Goal: Task Accomplishment & Management: Manage account settings

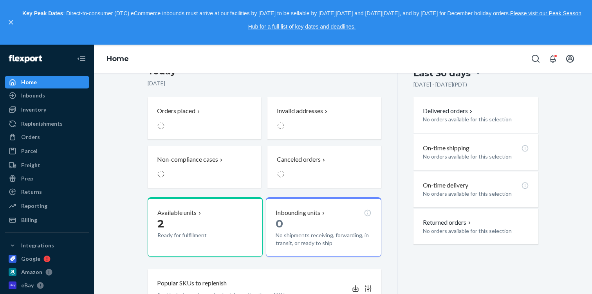
scroll to position [183, 0]
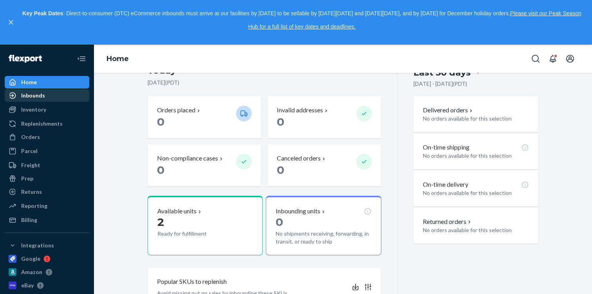
click at [57, 94] on div "Inbounds" at bounding box center [46, 95] width 83 height 11
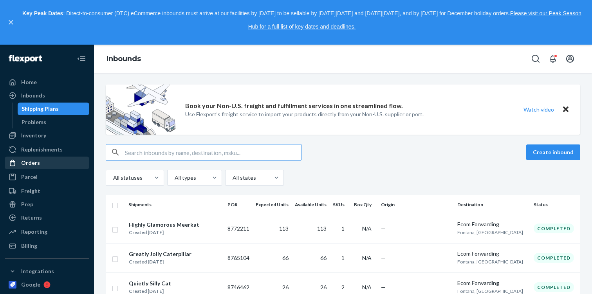
click at [50, 158] on div "Orders" at bounding box center [46, 162] width 83 height 11
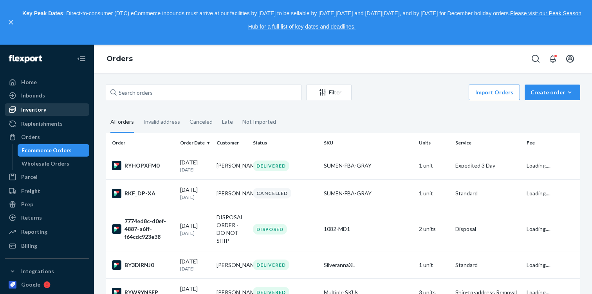
click at [55, 113] on div "Inventory" at bounding box center [46, 109] width 83 height 11
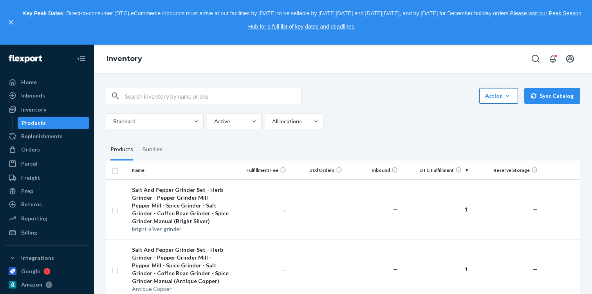
click at [508, 103] on button "Action Create product Create bundle Bulk create products Bulk update products B…" at bounding box center [498, 96] width 39 height 16
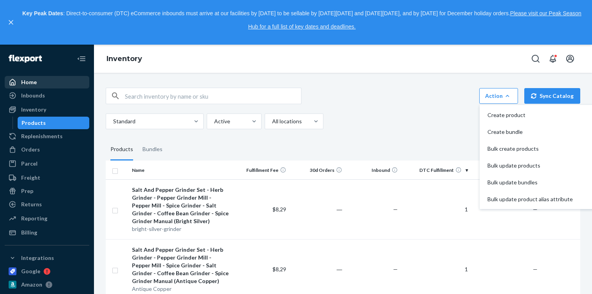
click at [44, 81] on div "Home" at bounding box center [46, 82] width 83 height 11
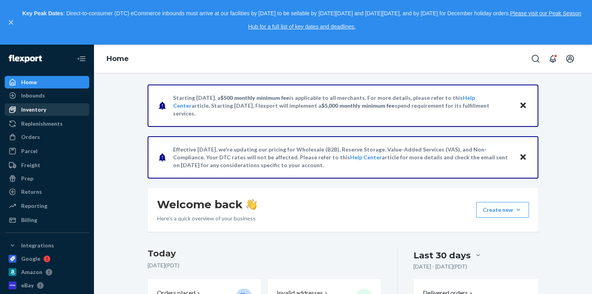
click at [44, 108] on div "Inventory" at bounding box center [33, 110] width 25 height 8
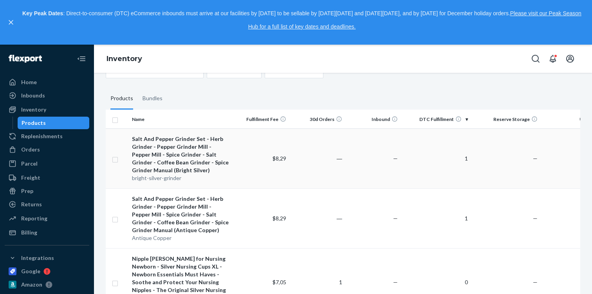
scroll to position [51, 0]
click at [114, 159] on input "checkbox" at bounding box center [115, 158] width 6 height 8
checkbox input "true"
click at [116, 219] on input "checkbox" at bounding box center [115, 218] width 6 height 8
checkbox input "true"
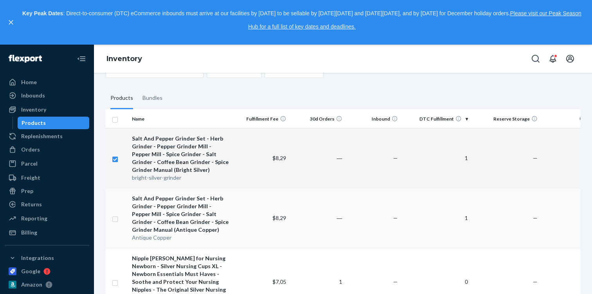
checkbox input "true"
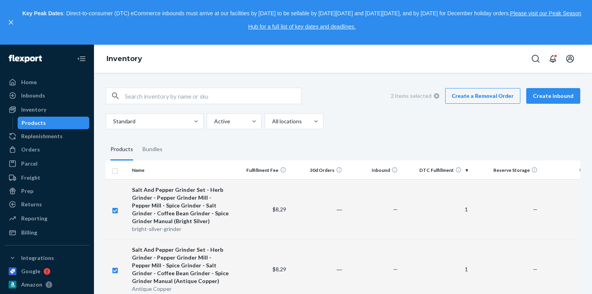
checkbox input "true"
click at [505, 95] on link "Create a Removal Order" at bounding box center [482, 96] width 75 height 16
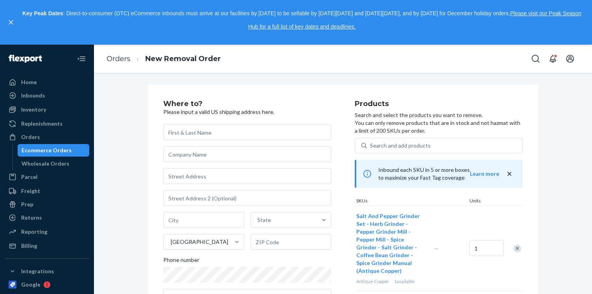
click at [222, 134] on input "text" at bounding box center [247, 133] width 168 height 16
type input "[PERSON_NAME]"
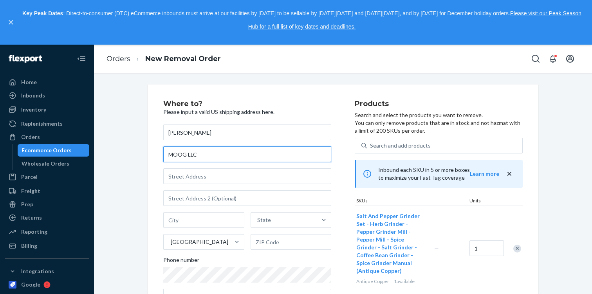
type input "MOOG LLC"
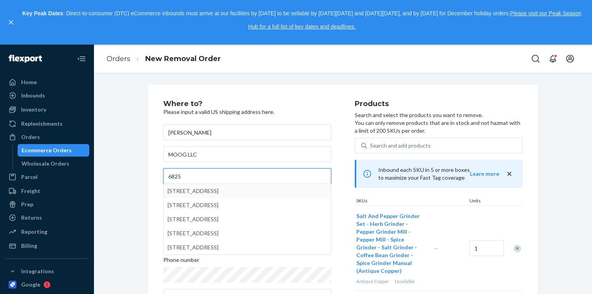
type input "[STREET_ADDRESS]"
type input "Ste 135"
type input "[PERSON_NAME]"
type input "[US_STATE]"
type input "98052"
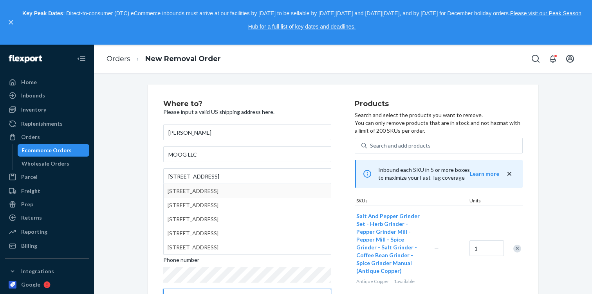
type input "[EMAIL_ADDRESS][DOMAIN_NAME]"
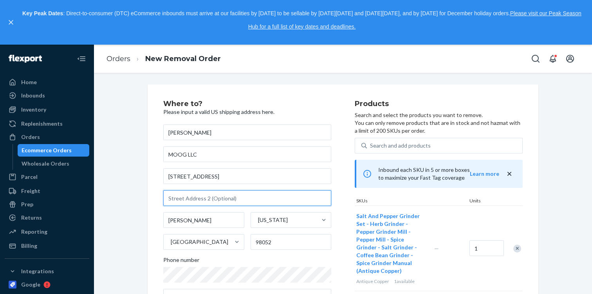
click at [222, 195] on input "text" at bounding box center [247, 198] width 168 height 16
type input "STE 135"
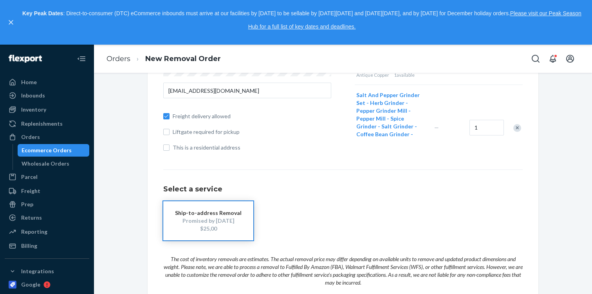
scroll to position [209, 0]
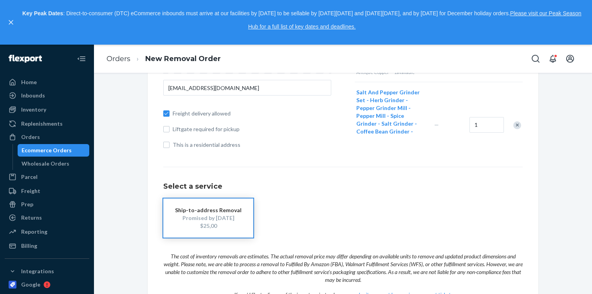
click at [227, 225] on div "$25,00" at bounding box center [208, 226] width 67 height 8
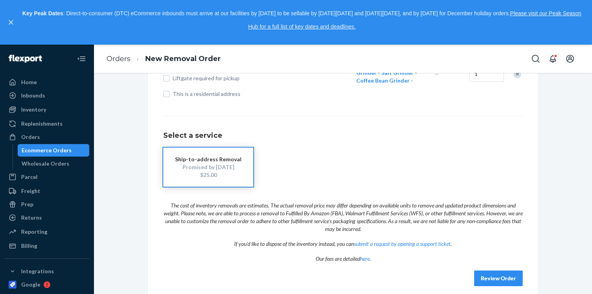
scroll to position [268, 0]
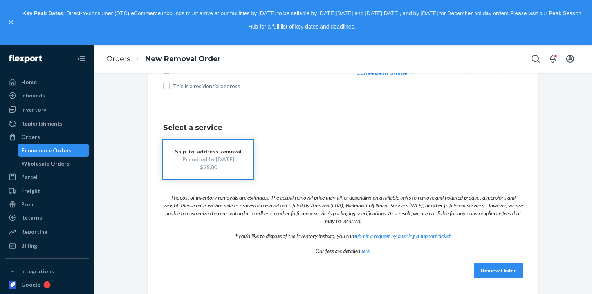
click at [502, 267] on button "Review Order" at bounding box center [498, 271] width 49 height 16
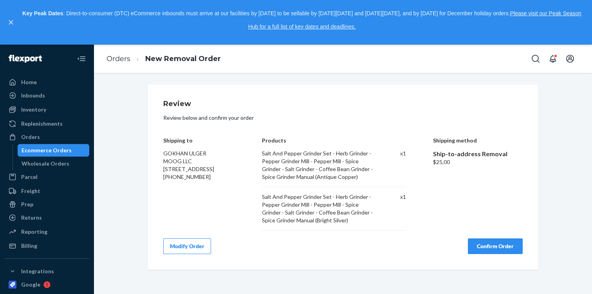
click at [500, 246] on button "Confirm Order" at bounding box center [495, 246] width 55 height 16
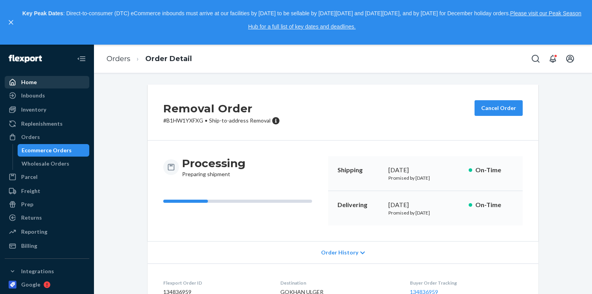
click at [57, 83] on div "Home" at bounding box center [46, 82] width 83 height 11
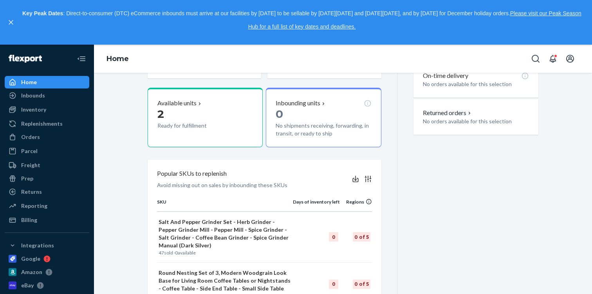
scroll to position [298, 0]
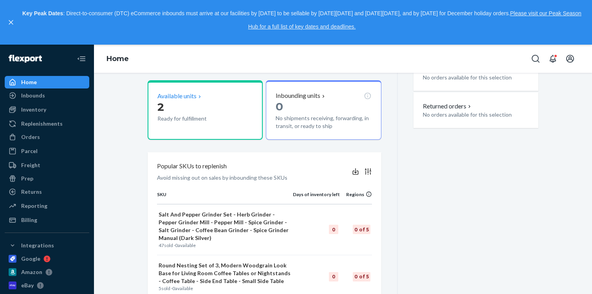
click at [220, 121] on p "Ready for fulfillment" at bounding box center [193, 119] width 72 height 8
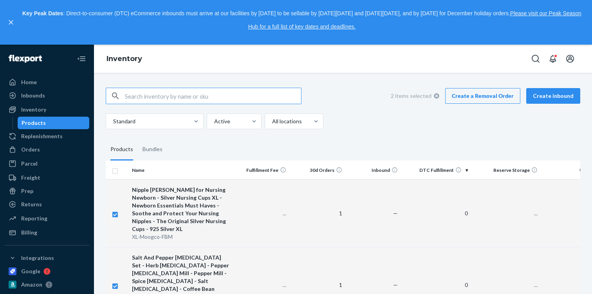
checkbox input "true"
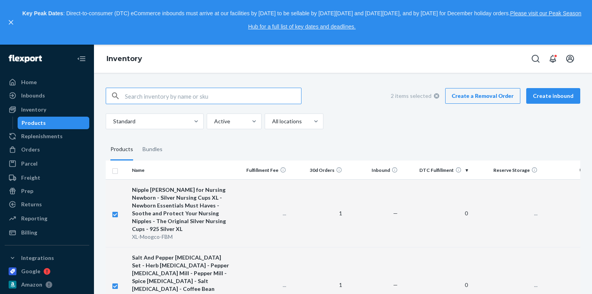
checkbox input "true"
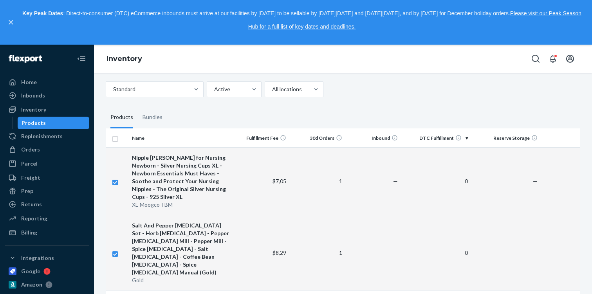
scroll to position [33, 0]
checkbox input "true"
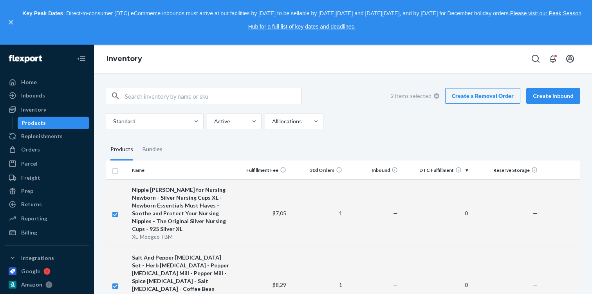
click at [466, 92] on link "Create a Removal Order" at bounding box center [482, 96] width 75 height 16
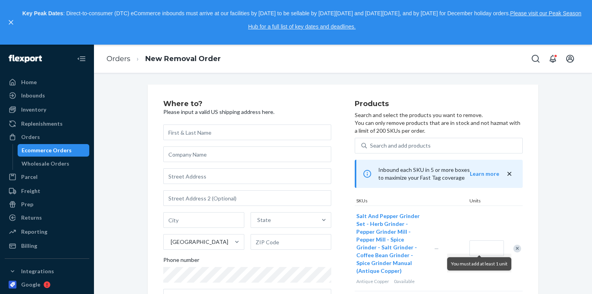
scroll to position [86, 0]
